Goal: Check status: Check status

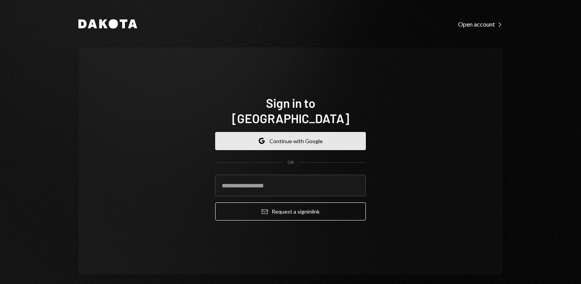
click at [285, 132] on button "Google Continue with Google" at bounding box center [290, 141] width 151 height 18
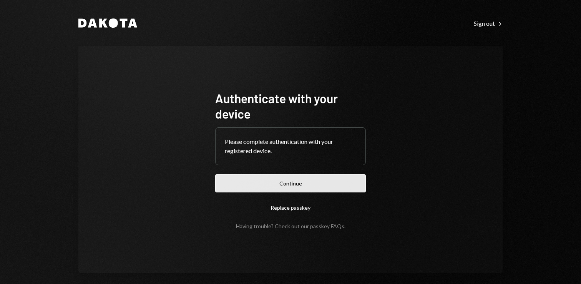
click at [304, 179] on button "Continue" at bounding box center [290, 183] width 151 height 18
click at [282, 181] on button "Continue" at bounding box center [290, 183] width 151 height 18
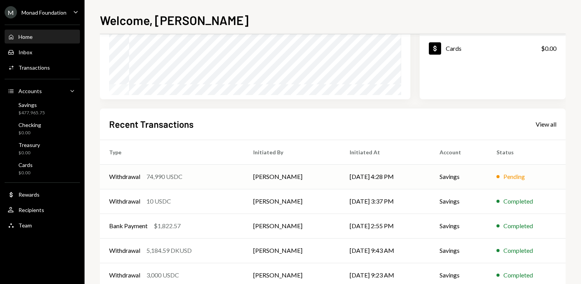
scroll to position [143, 0]
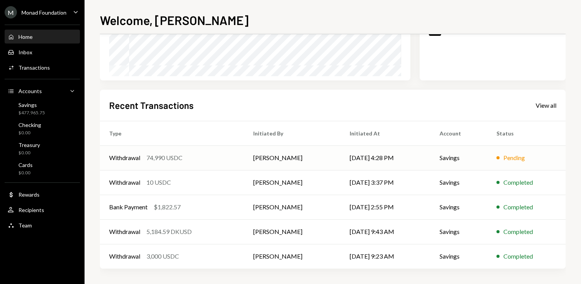
click at [360, 157] on td "[DATE] 4:28 PM" at bounding box center [385, 157] width 90 height 25
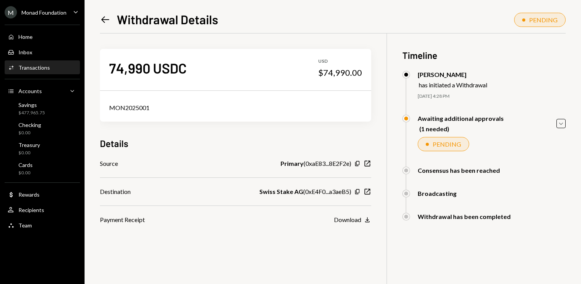
click at [428, 145] on div at bounding box center [427, 144] width 3 height 3
click at [416, 137] on div "Awaiting additional approvals (1 needed) Caret Down PENDING [PERSON_NAME] Appro…" at bounding box center [483, 141] width 163 height 52
click at [560, 125] on icon "Caret Down" at bounding box center [561, 123] width 8 height 8
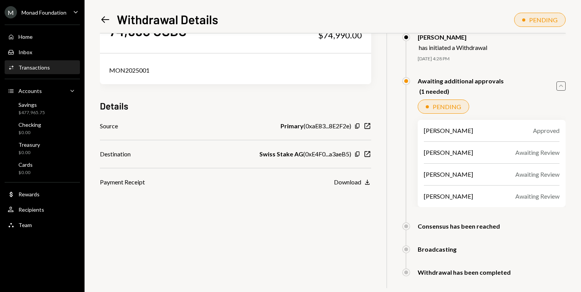
scroll to position [38, 0]
